Goal: Task Accomplishment & Management: Use online tool/utility

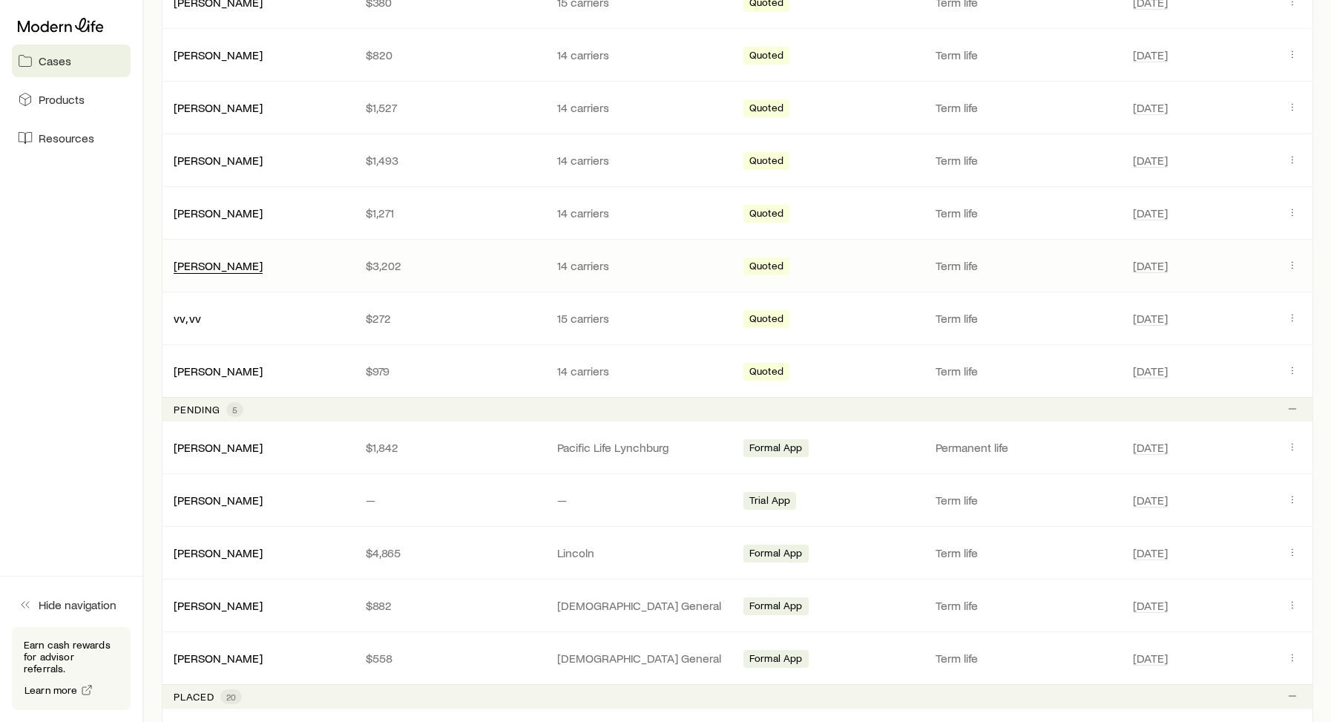
scroll to position [422, 0]
click at [231, 264] on link "[PERSON_NAME]" at bounding box center [218, 263] width 89 height 14
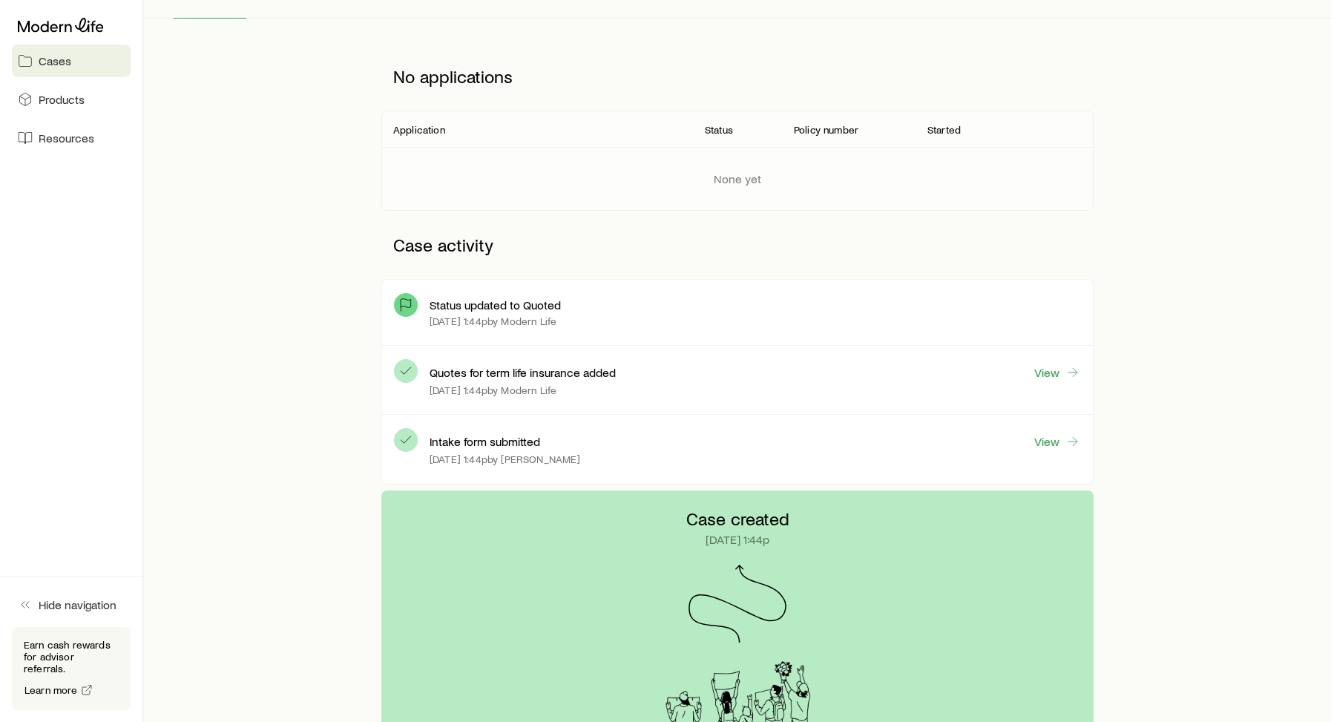
scroll to position [171, 0]
click at [1050, 372] on link "View" at bounding box center [1056, 371] width 47 height 17
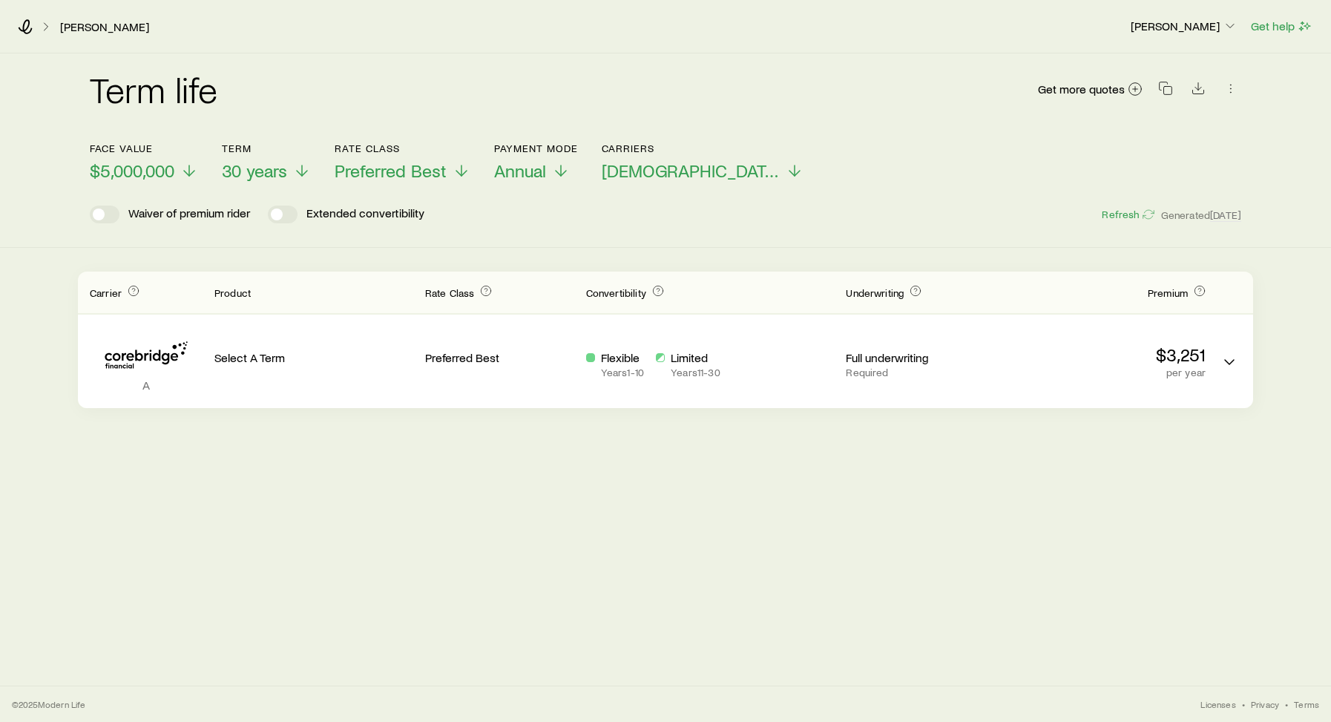
click at [476, 174] on div "Face value $5,000,000 Term 30 years Rate Class Preferred Best Payment Mode Annu…" at bounding box center [665, 153] width 1151 height 57
click at [467, 171] on icon at bounding box center [462, 174] width 18 height 18
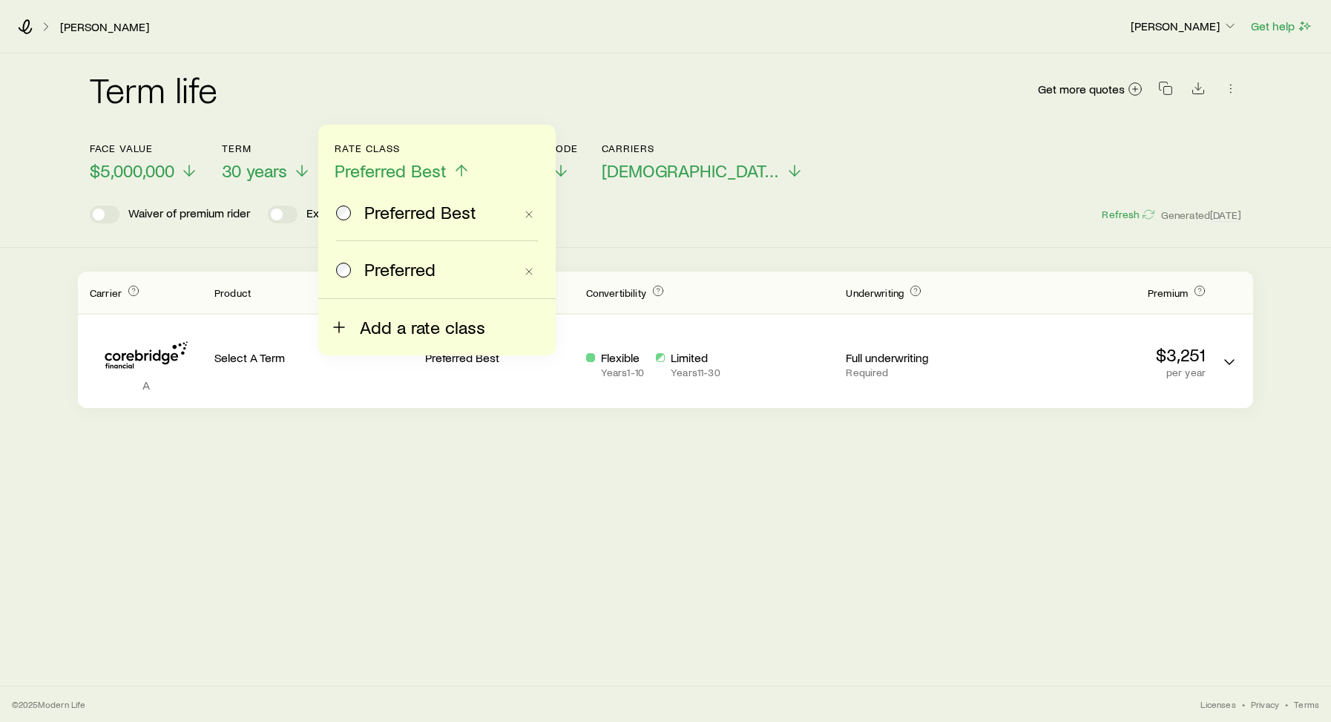
click at [375, 335] on span "Add a rate class" at bounding box center [422, 327] width 125 height 21
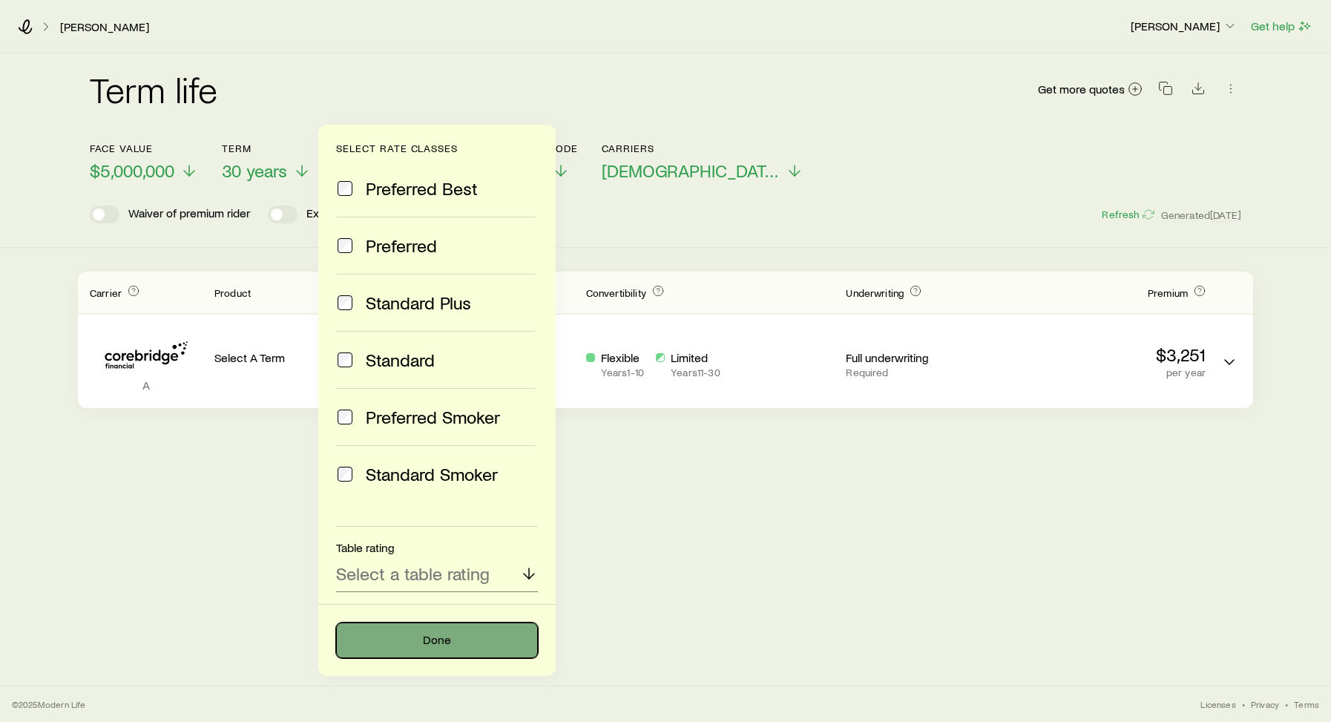
click at [412, 636] on button "Done" at bounding box center [437, 640] width 202 height 36
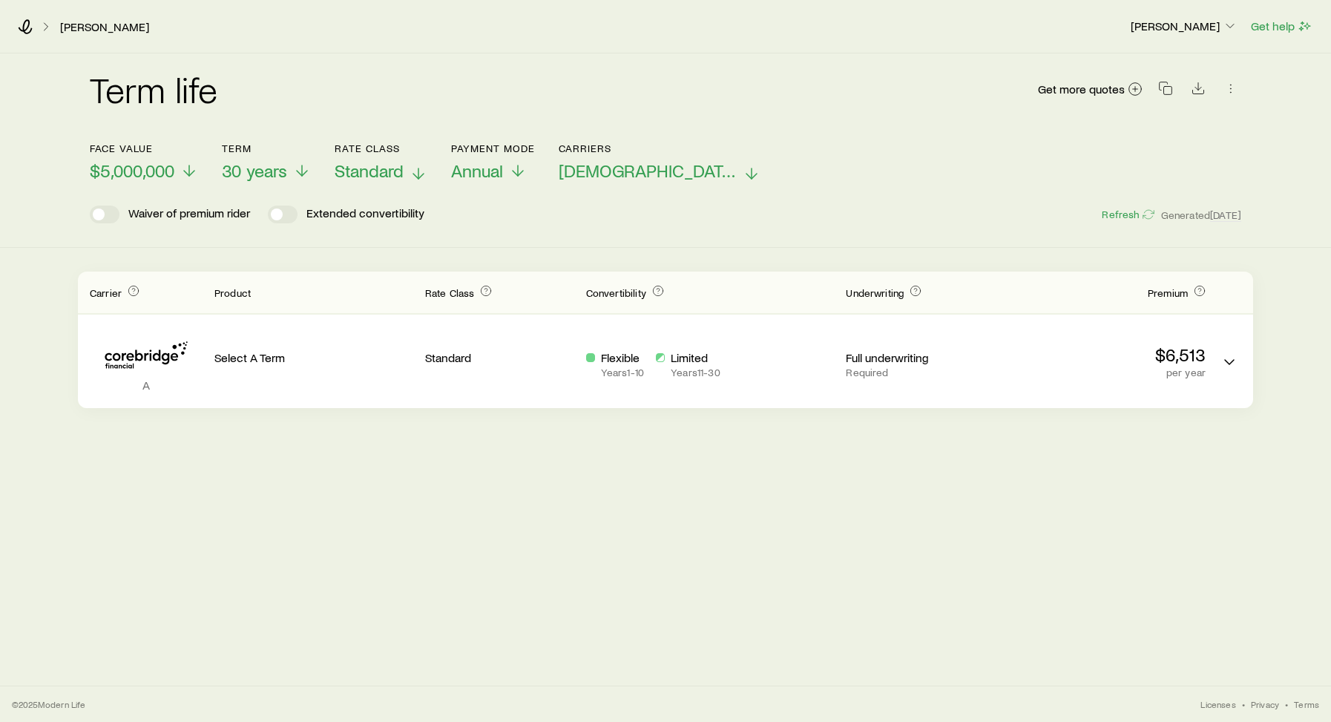
click at [743, 172] on icon at bounding box center [752, 174] width 18 height 18
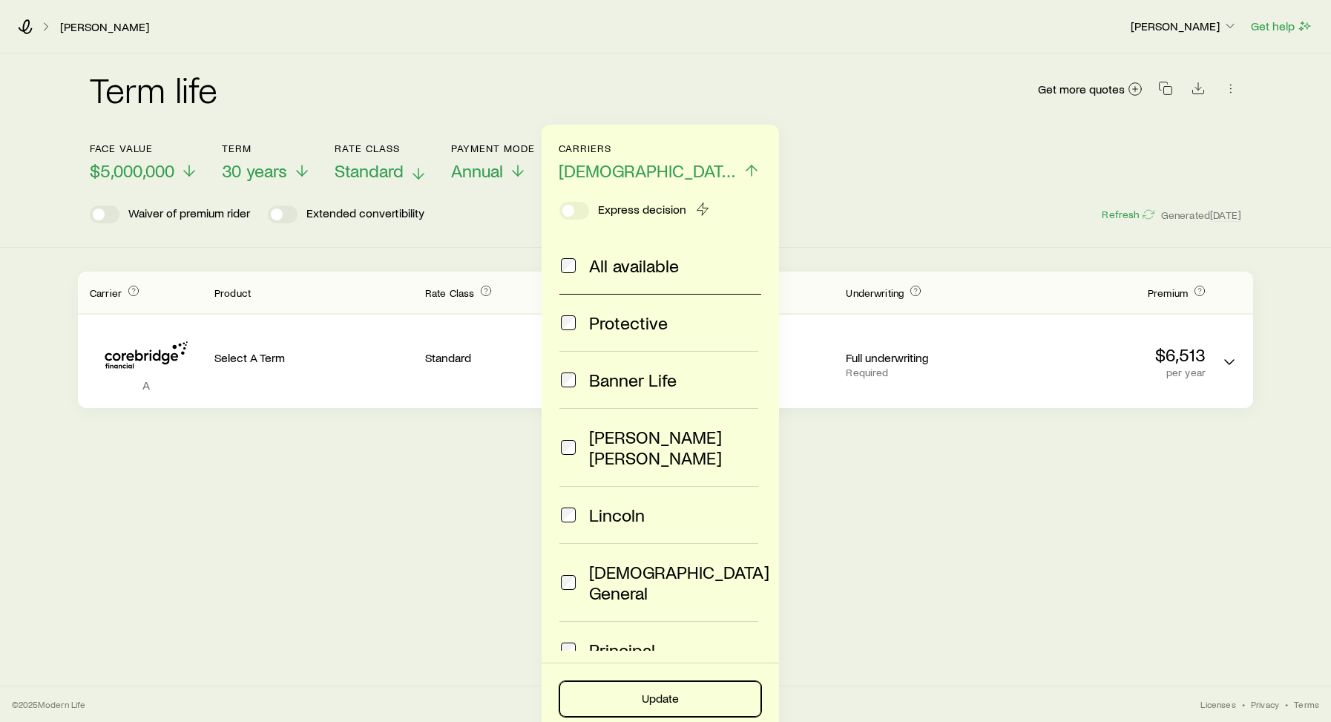
click at [671, 695] on button "Update" at bounding box center [660, 699] width 202 height 36
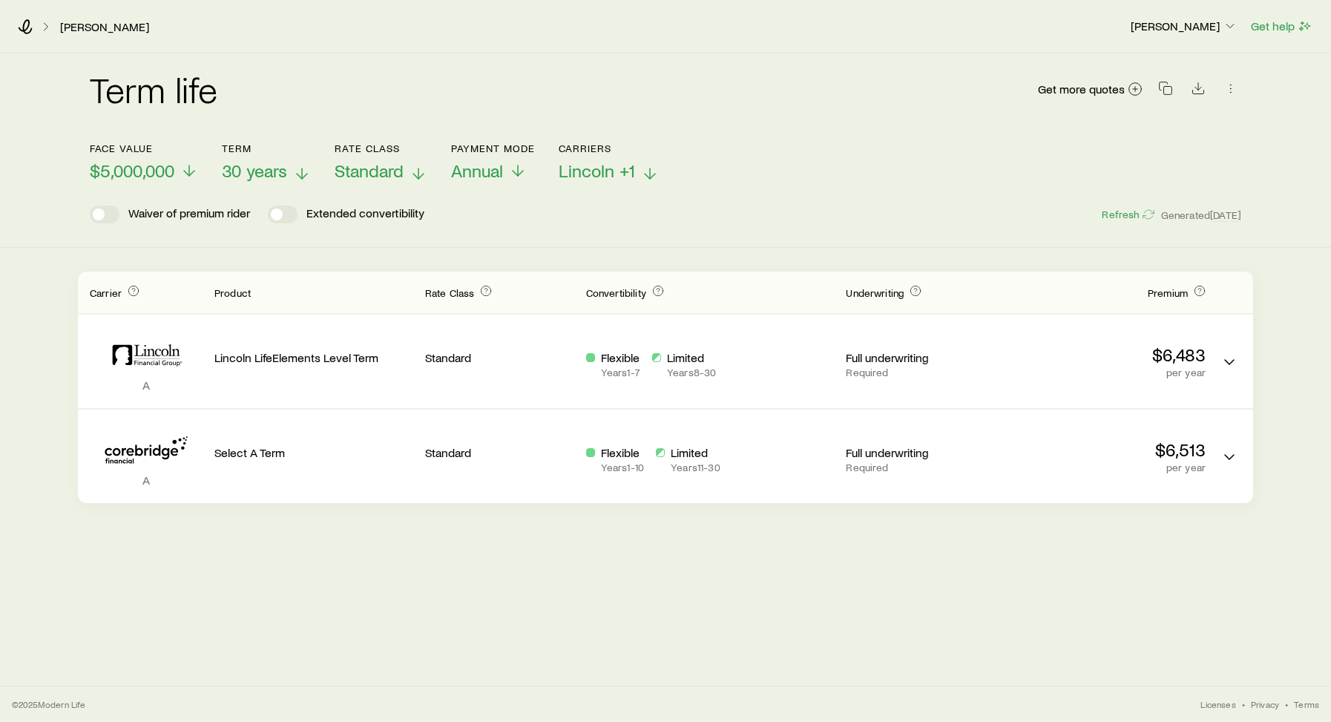
click at [300, 171] on icon at bounding box center [302, 174] width 18 height 18
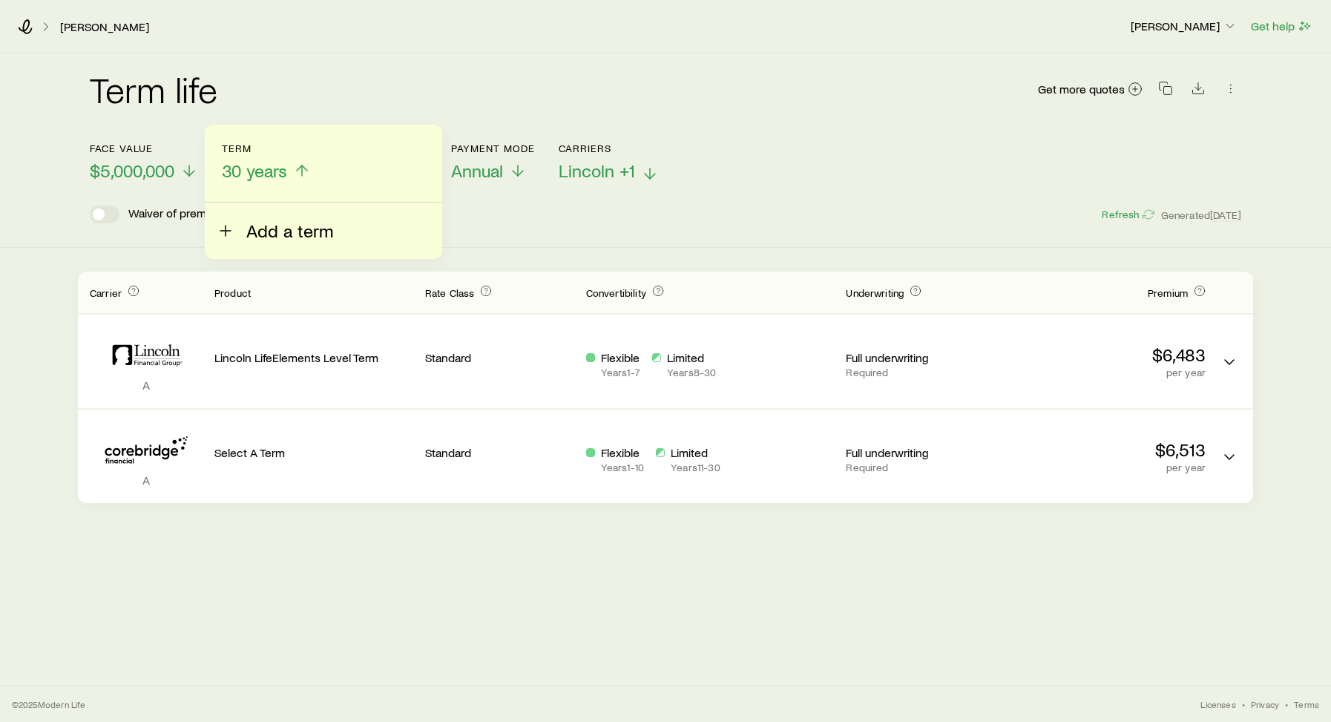
click at [272, 228] on span "Add a term" at bounding box center [289, 230] width 87 height 21
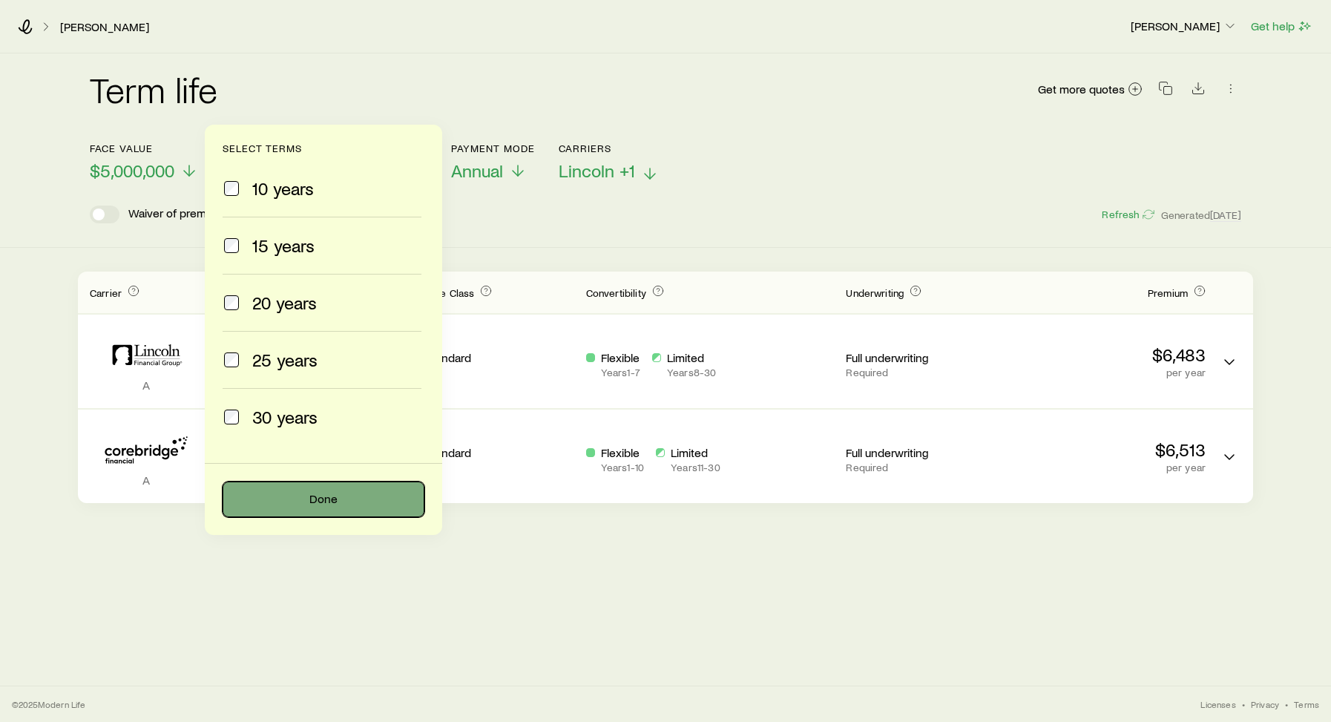
click at [327, 497] on button "Done" at bounding box center [324, 499] width 202 height 36
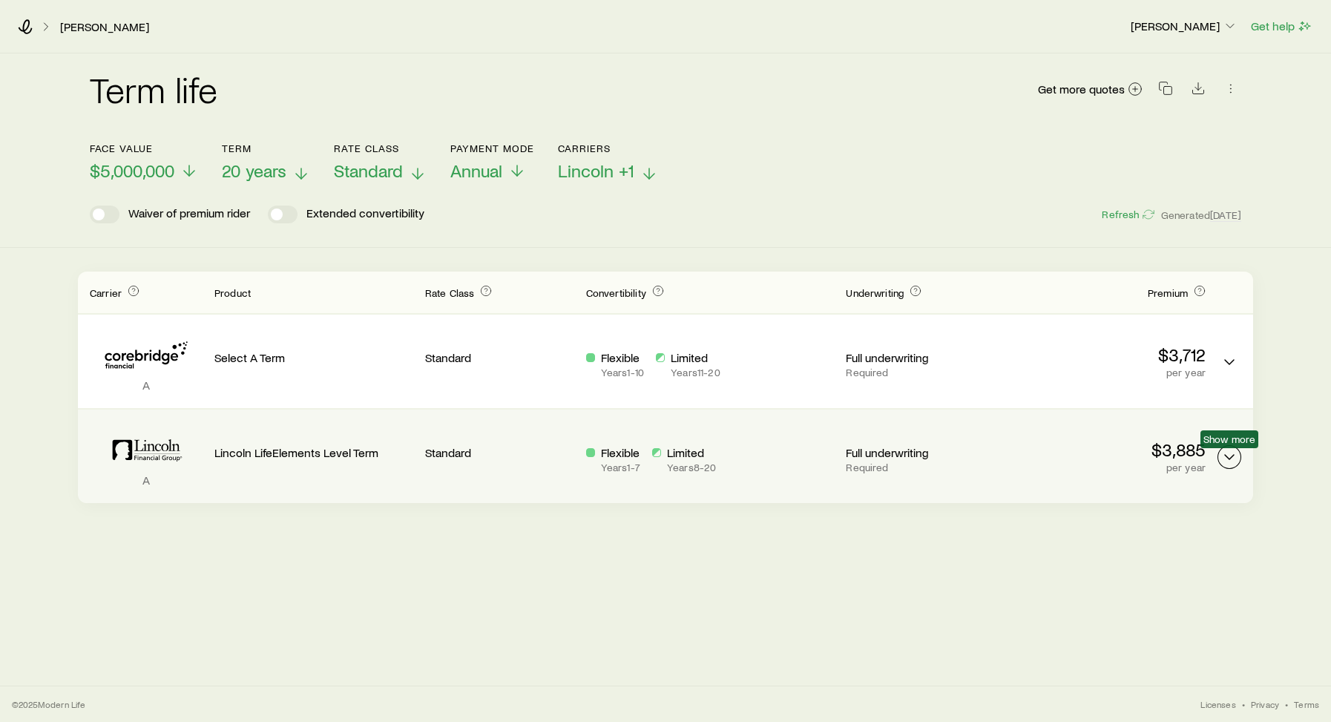
click at [1229, 458] on polyline "Term quotes" at bounding box center [1229, 457] width 9 height 4
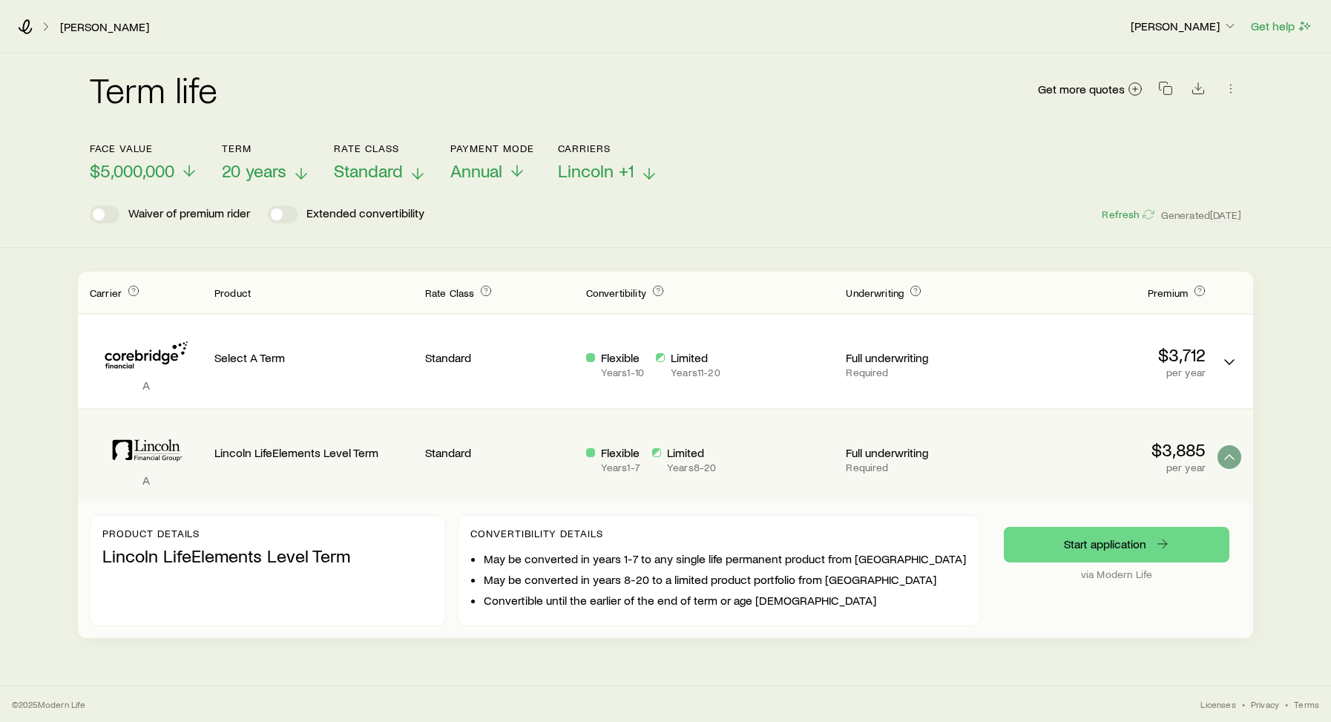
click at [304, 173] on icon at bounding box center [301, 174] width 18 height 18
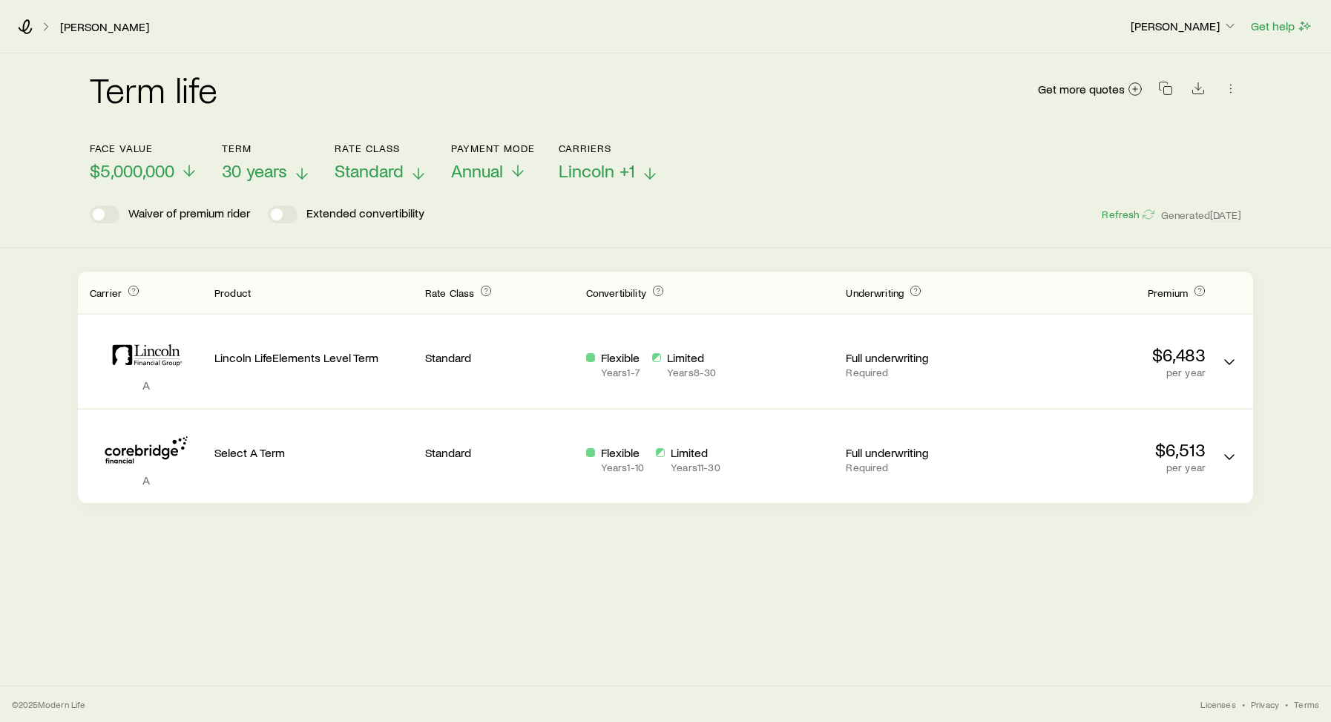
click at [297, 175] on icon at bounding box center [302, 174] width 18 height 18
click at [300, 176] on icon at bounding box center [301, 174] width 18 height 18
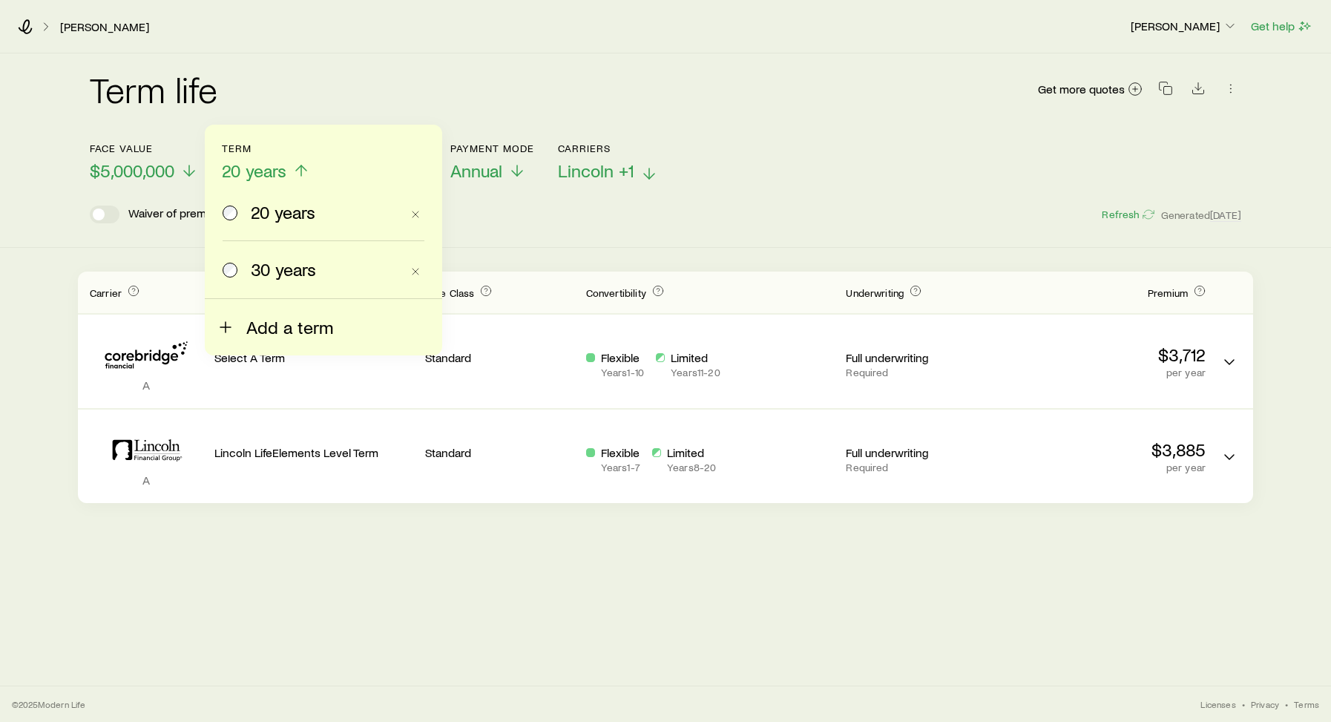
click at [277, 328] on span "Add a term" at bounding box center [289, 327] width 87 height 21
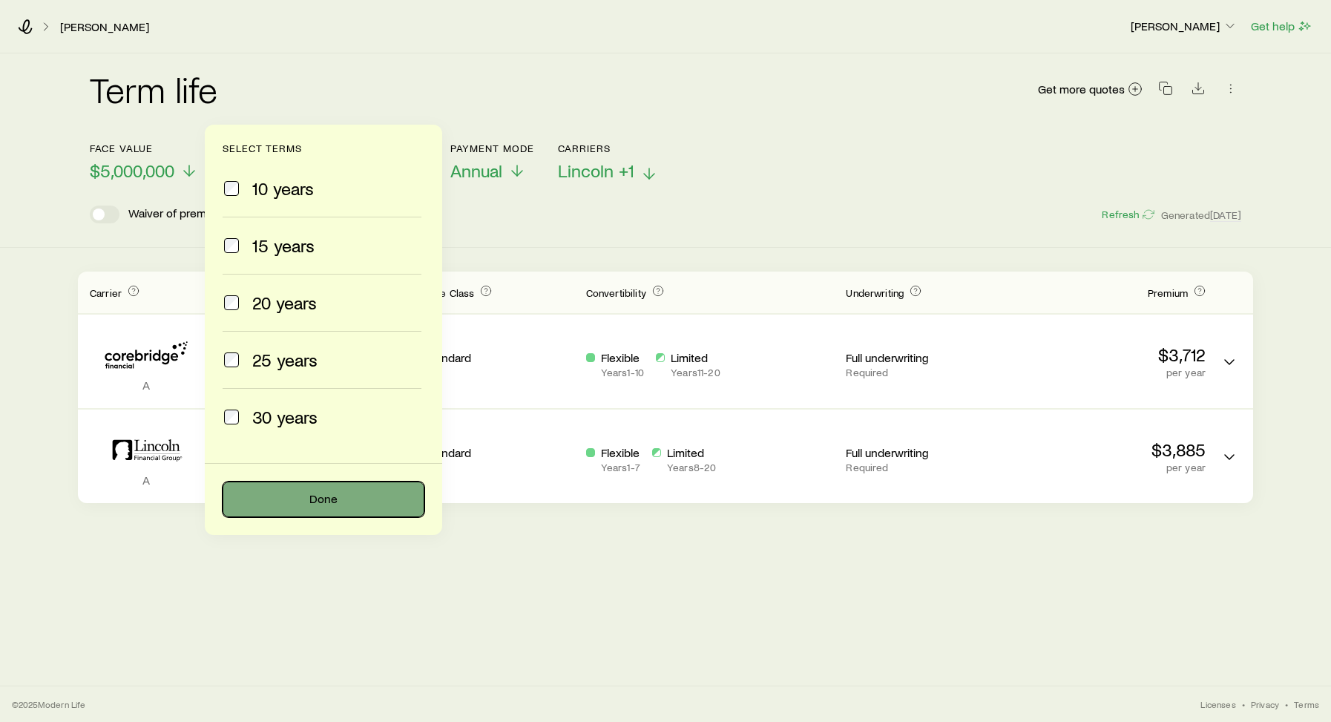
click at [343, 502] on button "Done" at bounding box center [324, 499] width 202 height 36
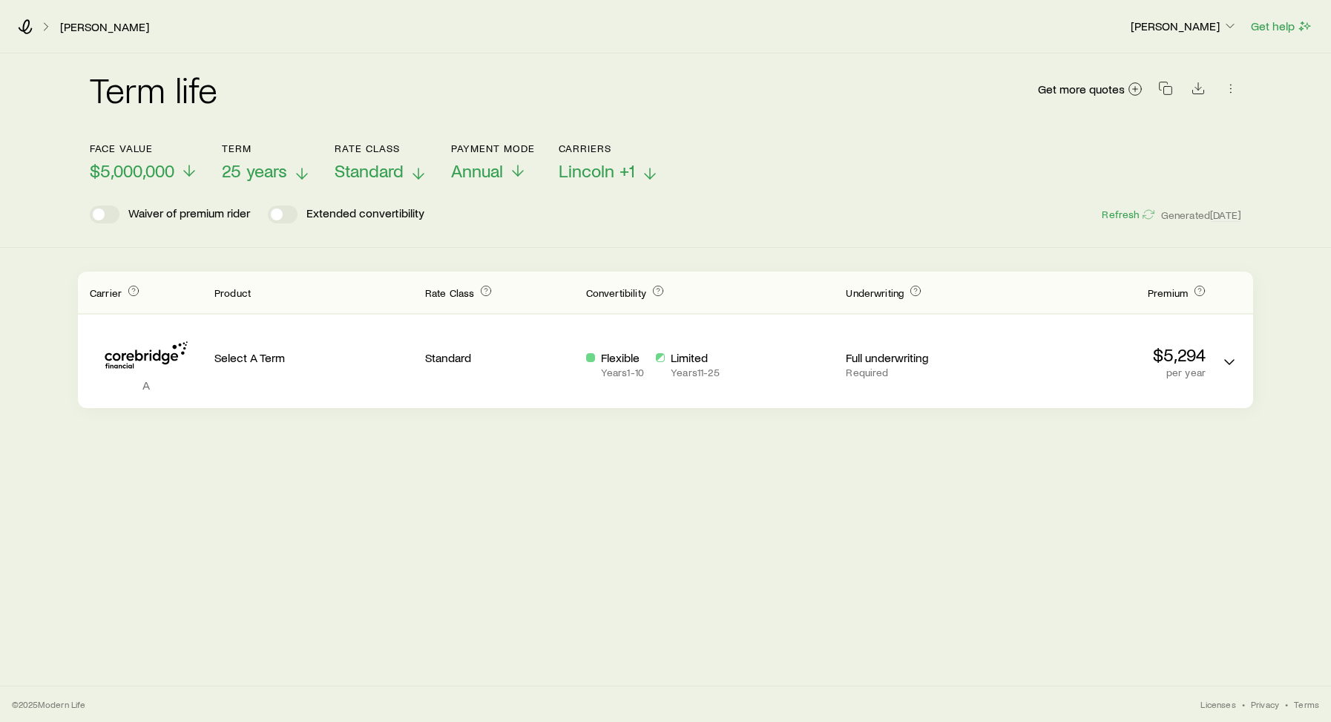
click at [297, 174] on icon at bounding box center [302, 174] width 18 height 18
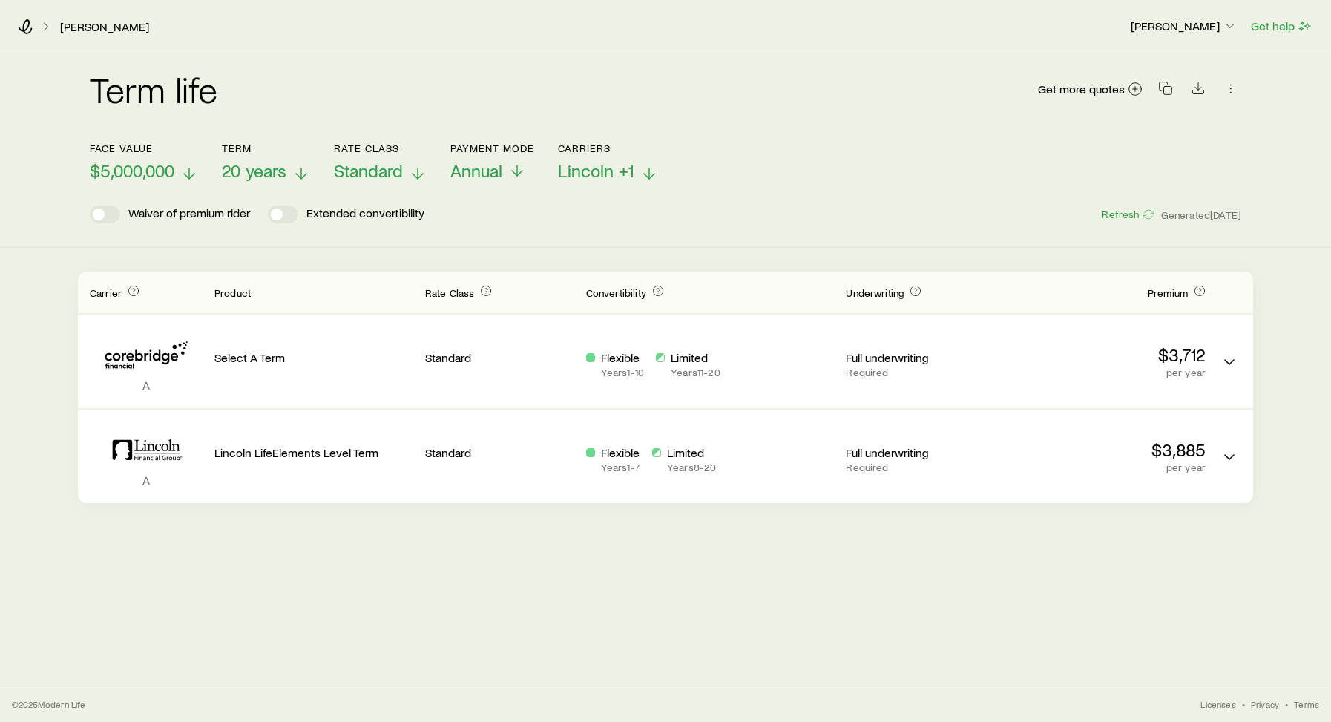
click at [185, 171] on icon at bounding box center [189, 174] width 18 height 18
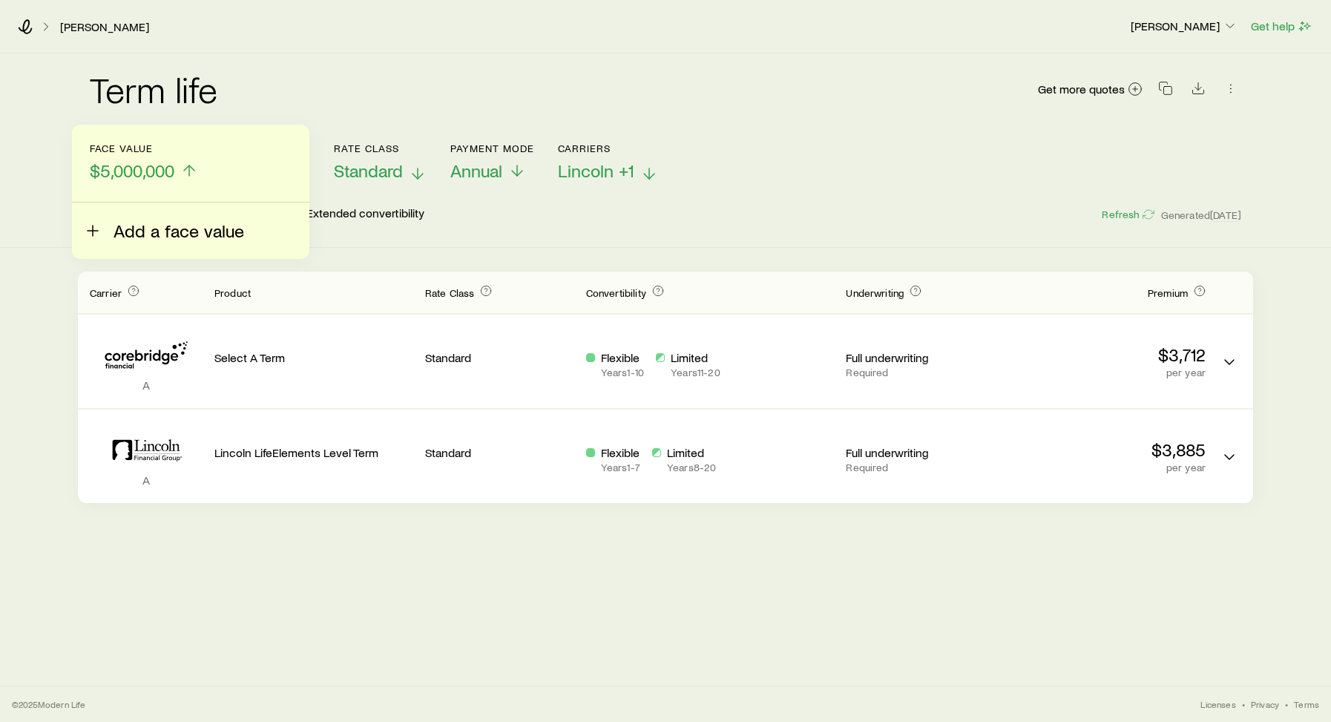
click at [142, 230] on span "Add a face value" at bounding box center [179, 230] width 131 height 21
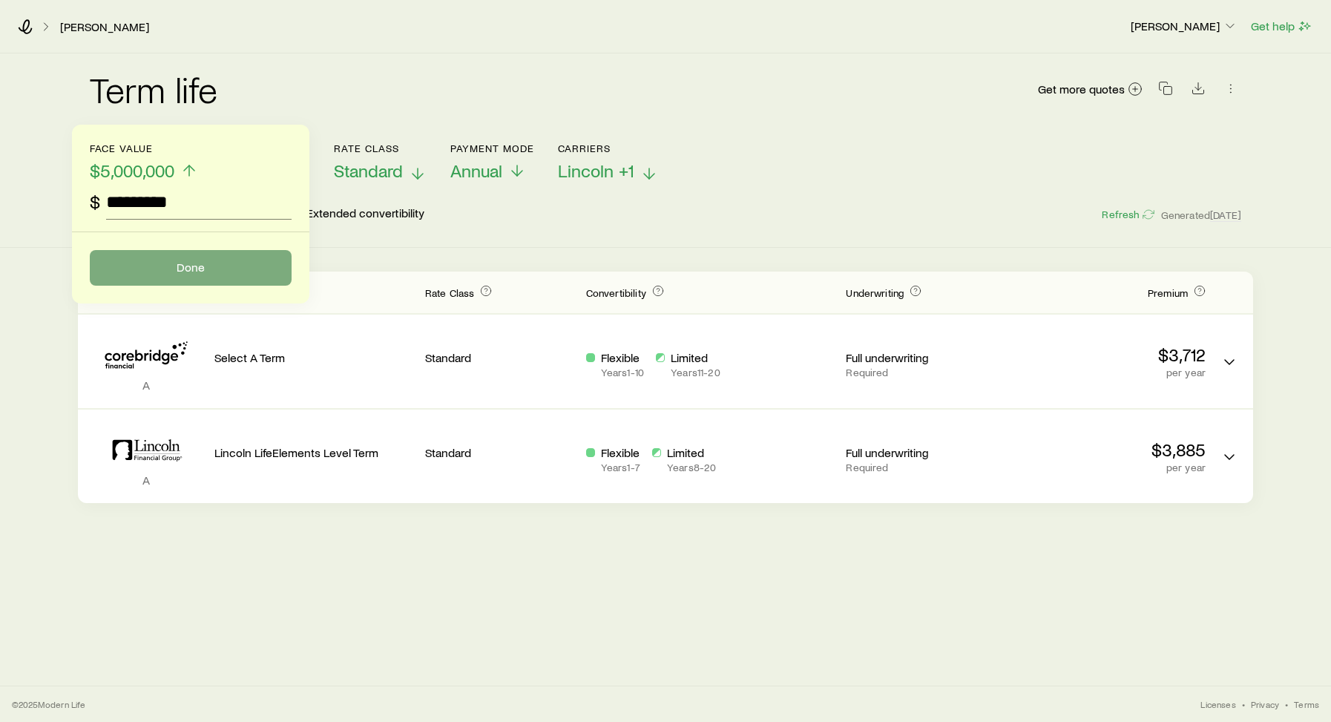
type input "*********"
drag, startPoint x: 197, startPoint y: 261, endPoint x: 211, endPoint y: 259, distance: 13.5
click at [197, 261] on button "Done" at bounding box center [191, 268] width 202 height 36
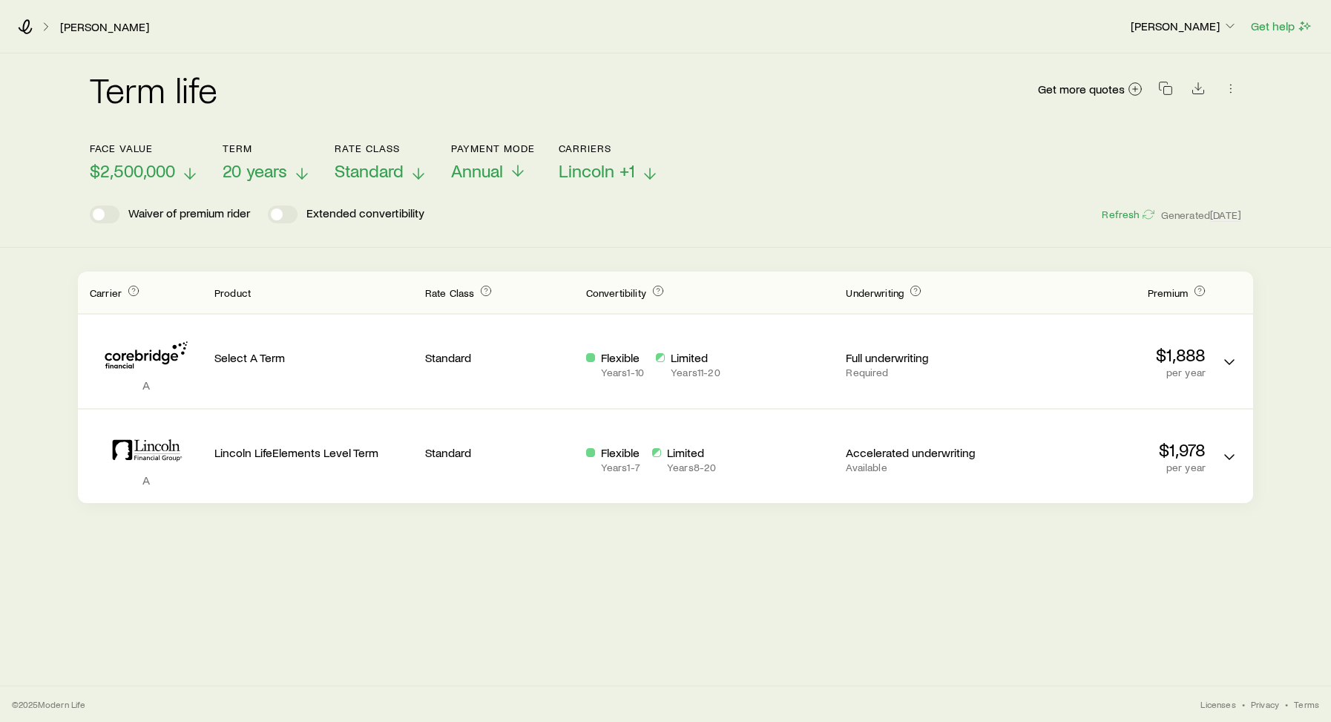
click at [304, 174] on icon at bounding box center [302, 174] width 18 height 18
click at [306, 174] on icon at bounding box center [303, 174] width 18 height 18
